Goal: Task Accomplishment & Management: Complete application form

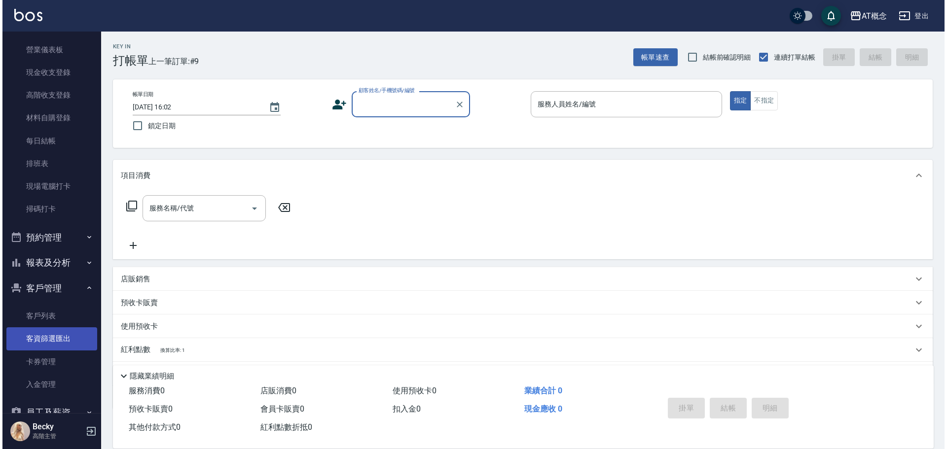
scroll to position [148, 0]
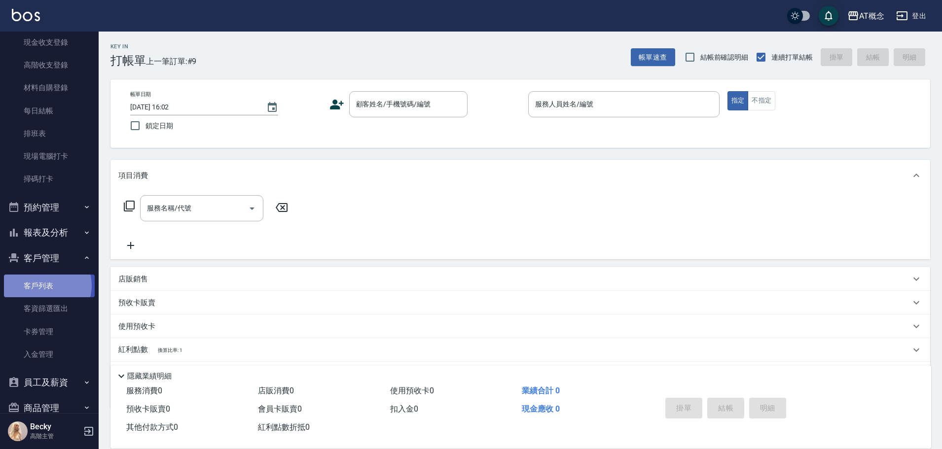
click at [44, 286] on link "客戶列表" at bounding box center [49, 286] width 91 height 23
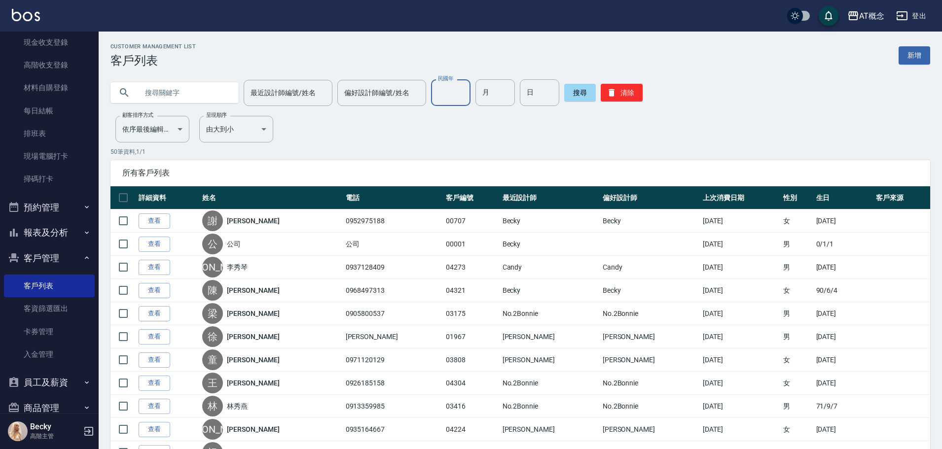
click at [450, 98] on input "民國年" at bounding box center [450, 92] width 39 height 27
type input "8"
type input "92"
type input "06"
type input "13"
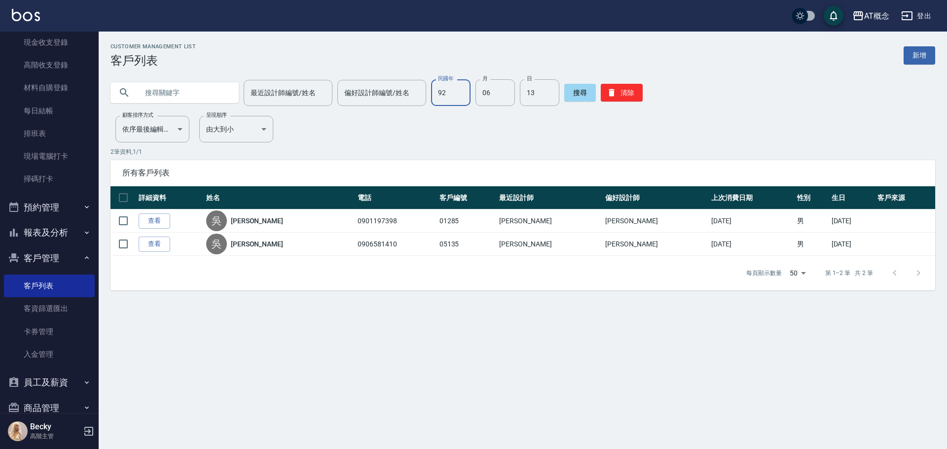
click at [450, 97] on input "92" at bounding box center [450, 92] width 39 height 27
type input "許"
drag, startPoint x: 619, startPoint y: 94, endPoint x: 559, endPoint y: 95, distance: 59.7
click at [616, 94] on button "清除" at bounding box center [622, 93] width 42 height 18
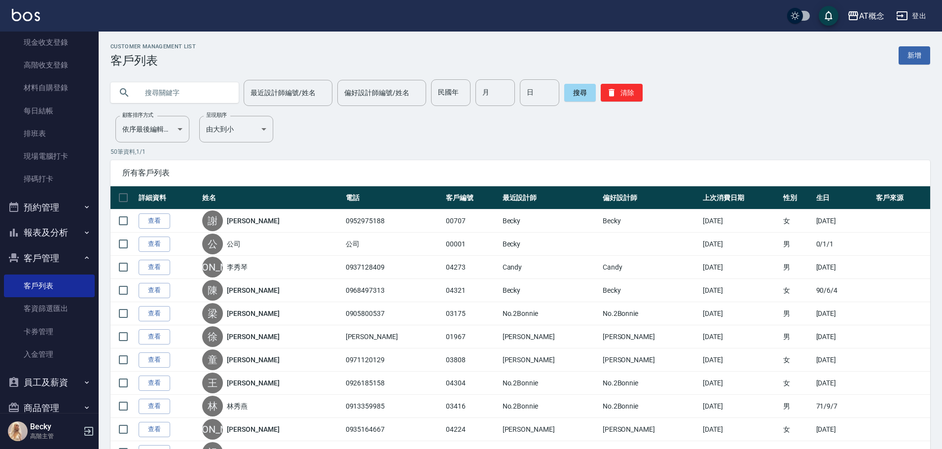
click at [158, 93] on input "text" at bounding box center [184, 92] width 93 height 27
type input "[PERSON_NAME]"
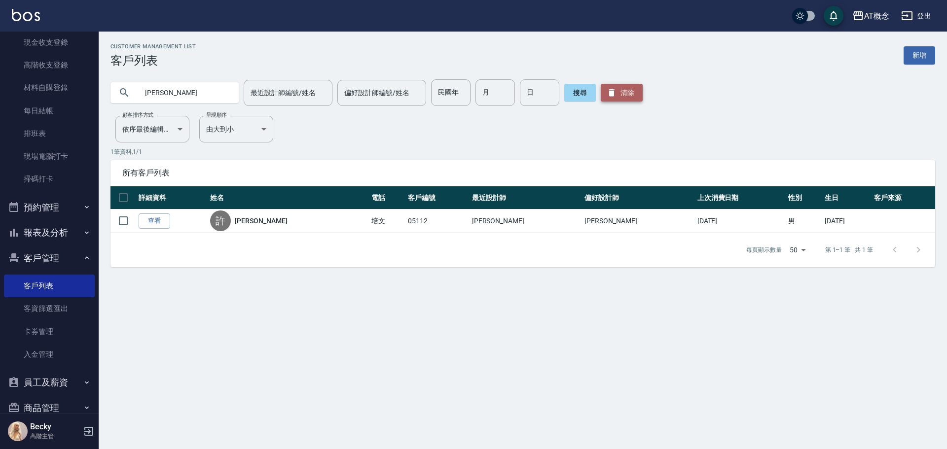
click at [628, 92] on button "清除" at bounding box center [622, 93] width 42 height 18
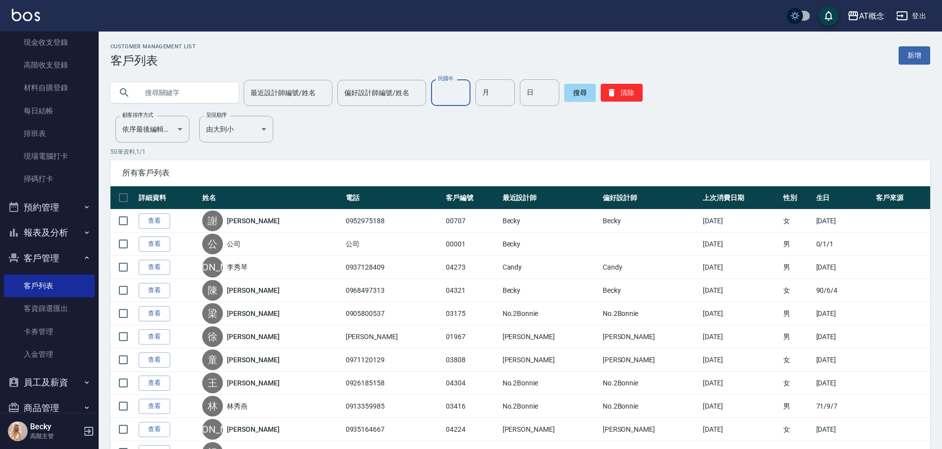
click at [450, 92] on input "民國年" at bounding box center [450, 92] width 39 height 27
type input "92"
type input "06"
type input "13"
